Goal: Information Seeking & Learning: Learn about a topic

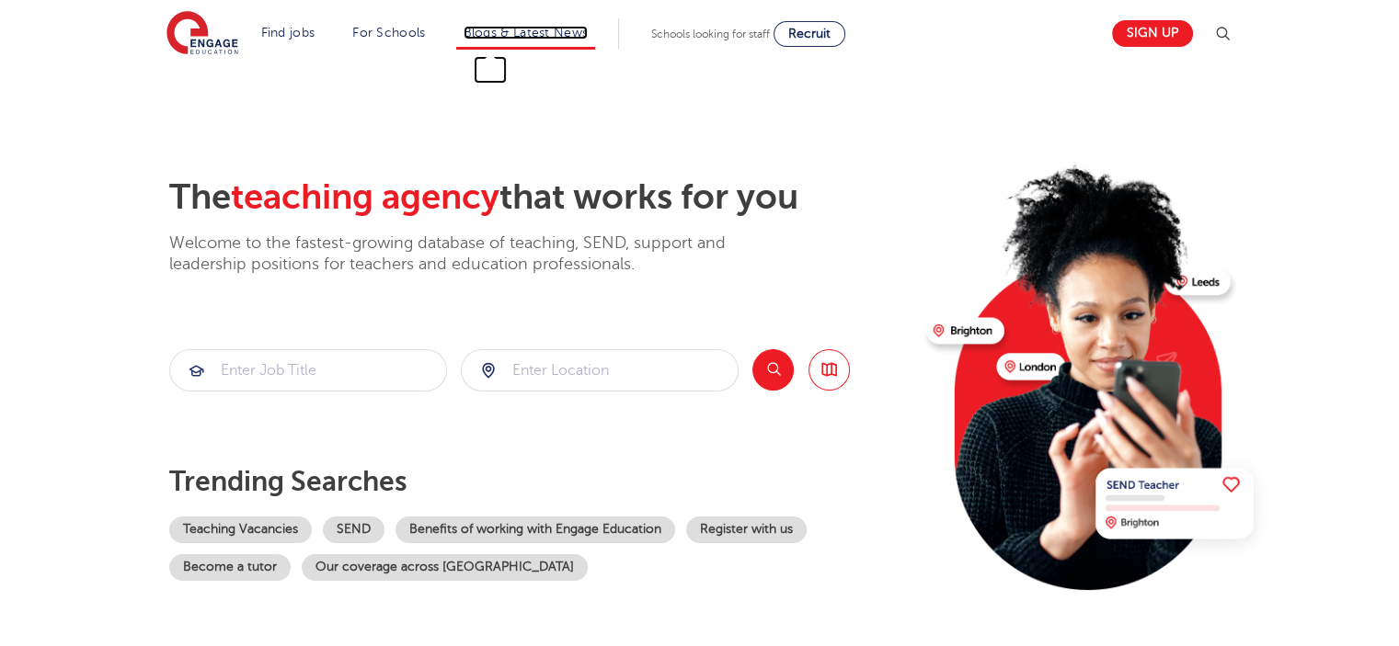
click at [537, 29] on link "Blogs & Latest News" at bounding box center [525, 33] width 125 height 14
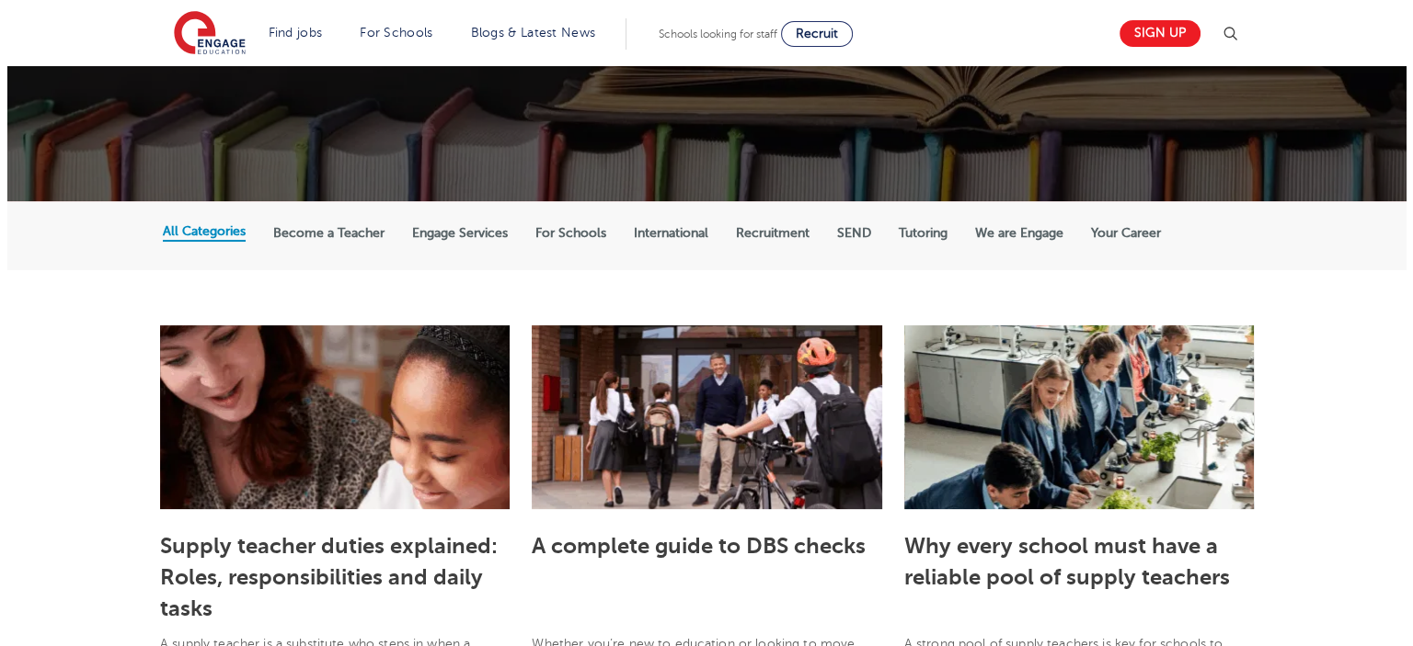
scroll to position [276, 0]
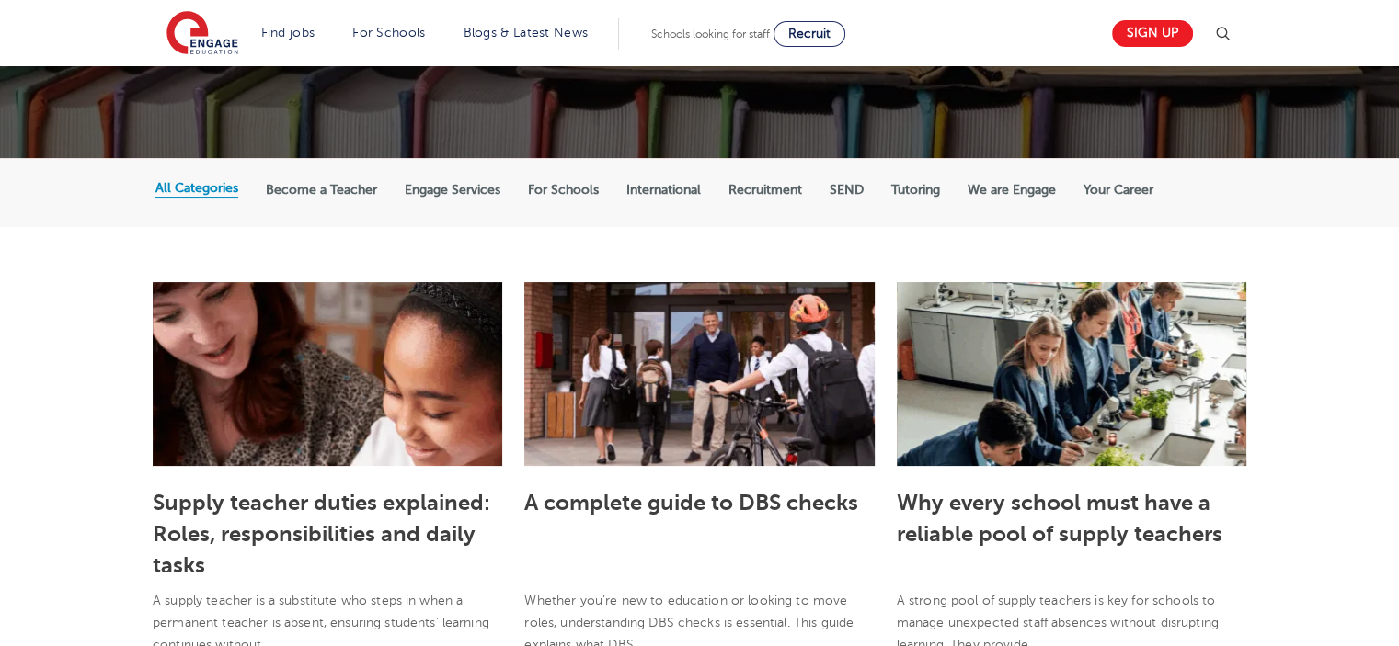
click at [1223, 31] on img at bounding box center [1222, 34] width 22 height 22
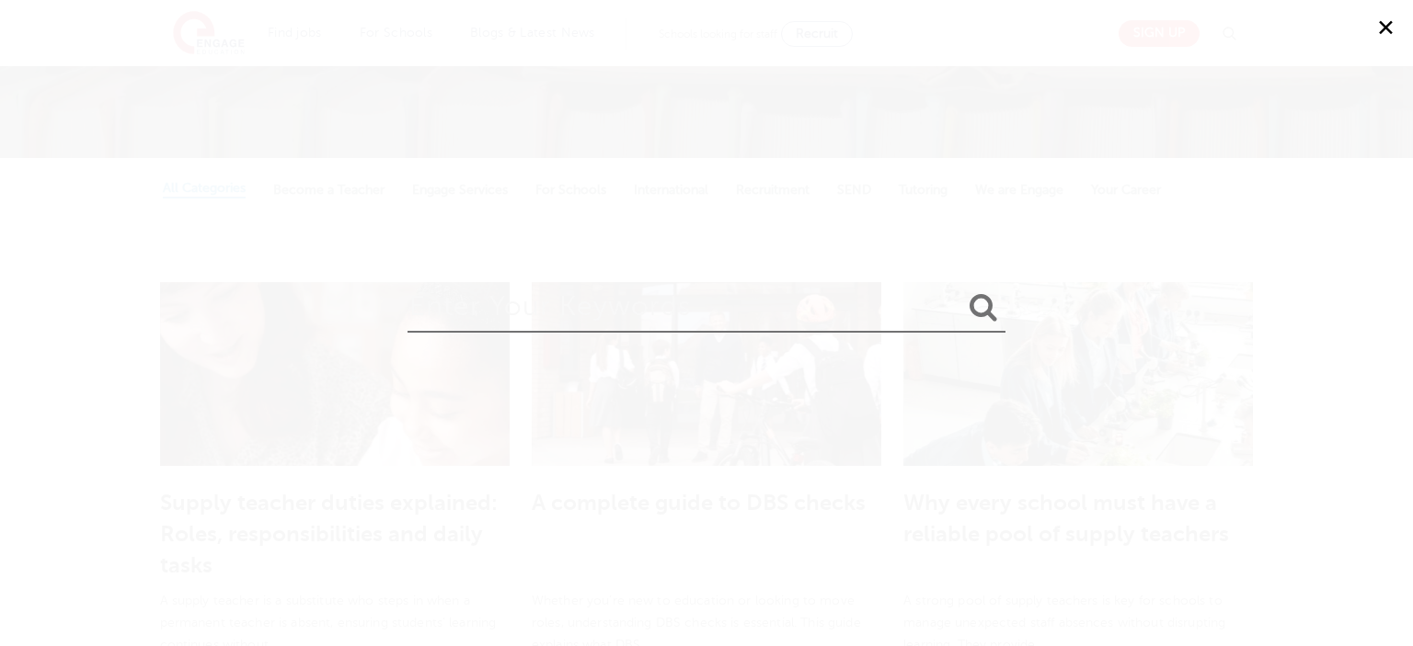
click at [937, 308] on input "search" at bounding box center [706, 303] width 598 height 60
type input "mental; health"
click at [961, 292] on button "submit" at bounding box center [983, 309] width 44 height 34
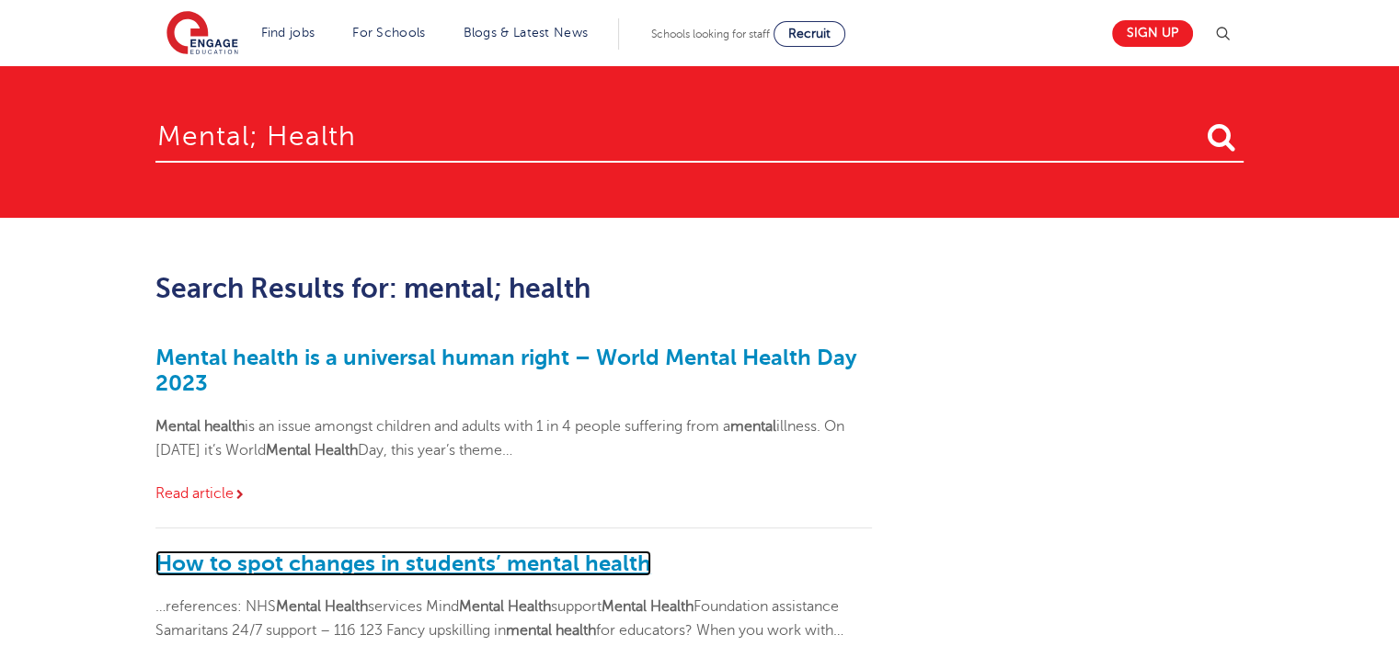
click at [460, 555] on link "How to spot changes in students’ mental health" at bounding box center [403, 564] width 496 height 26
